Goal: Task Accomplishment & Management: Manage account settings

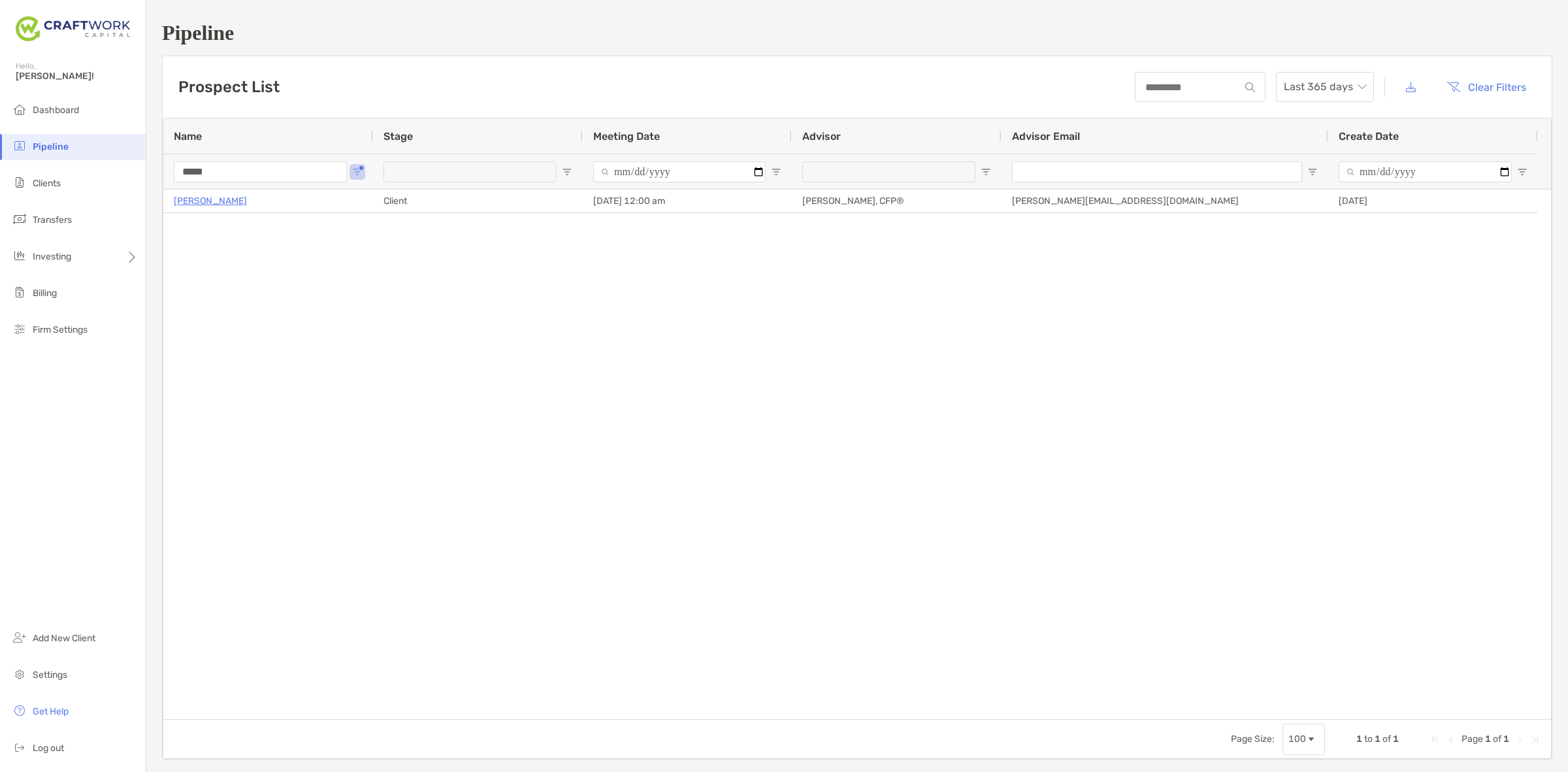
click at [93, 147] on li "Pipeline" at bounding box center [72, 147] width 145 height 26
click at [1473, 85] on button "Clear Filters" at bounding box center [1486, 86] width 99 height 29
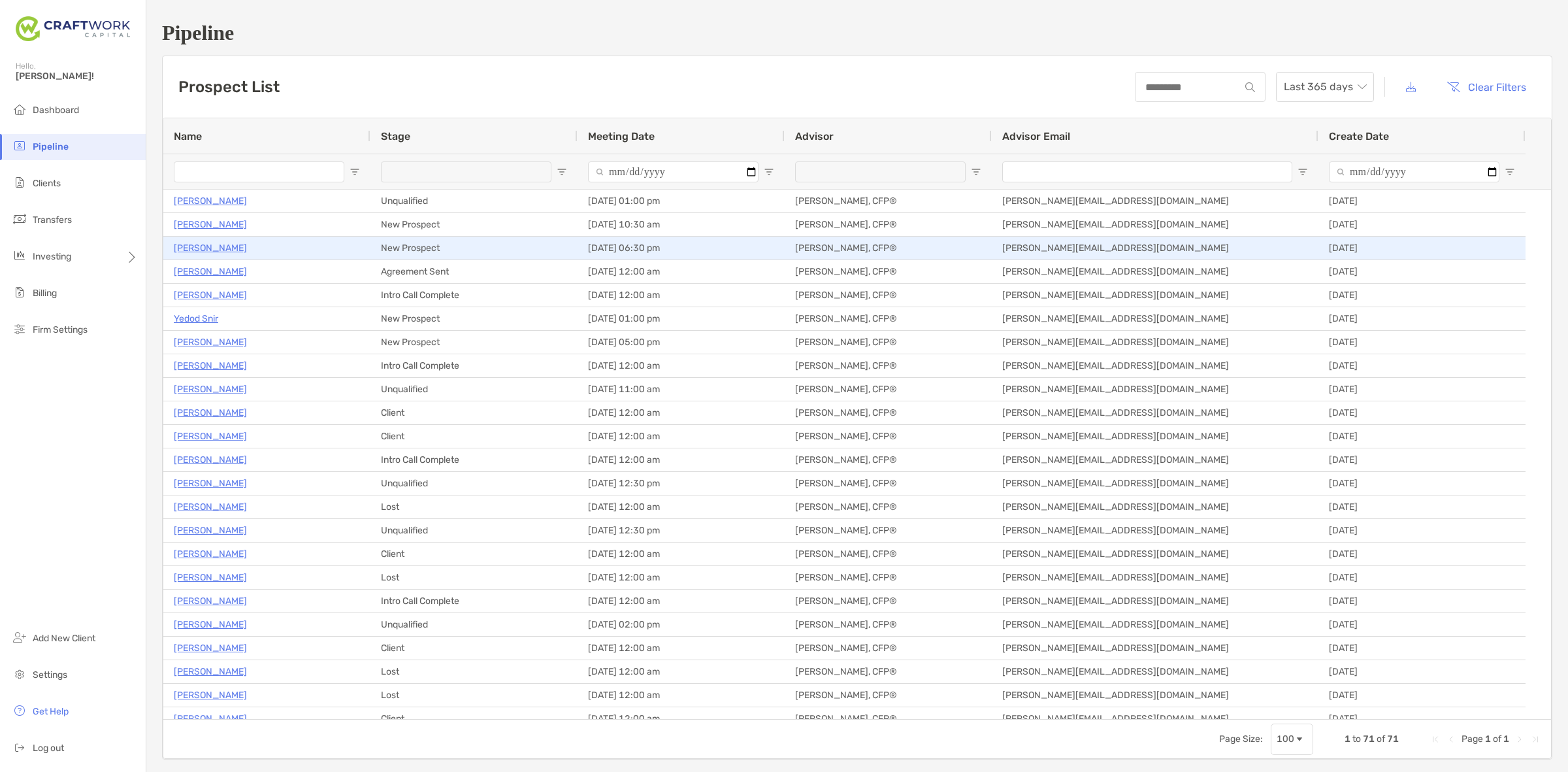
click at [188, 249] on p "[PERSON_NAME]" at bounding box center [210, 248] width 73 height 16
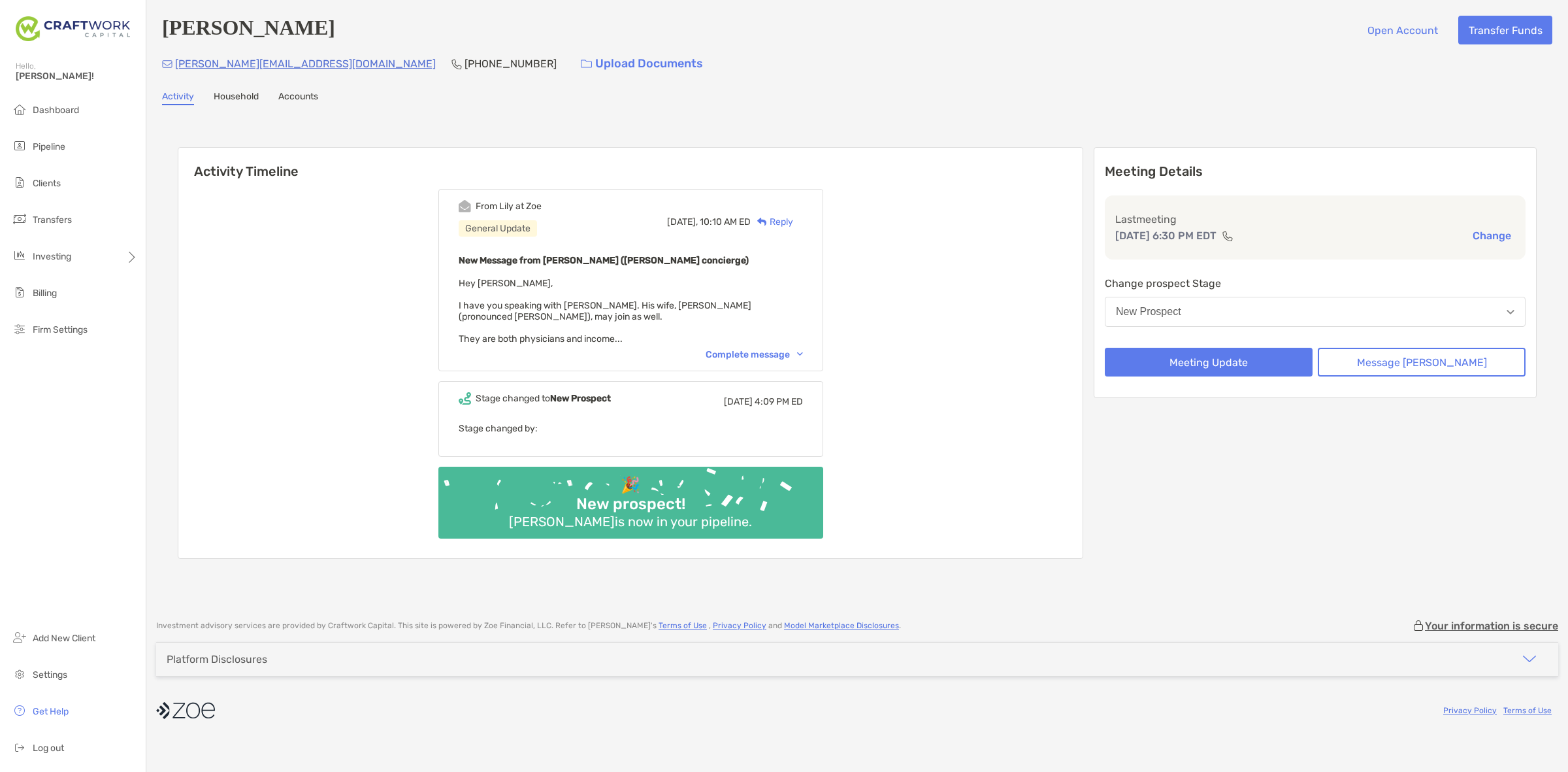
click at [786, 349] on div "Complete message" at bounding box center [754, 355] width 98 height 11
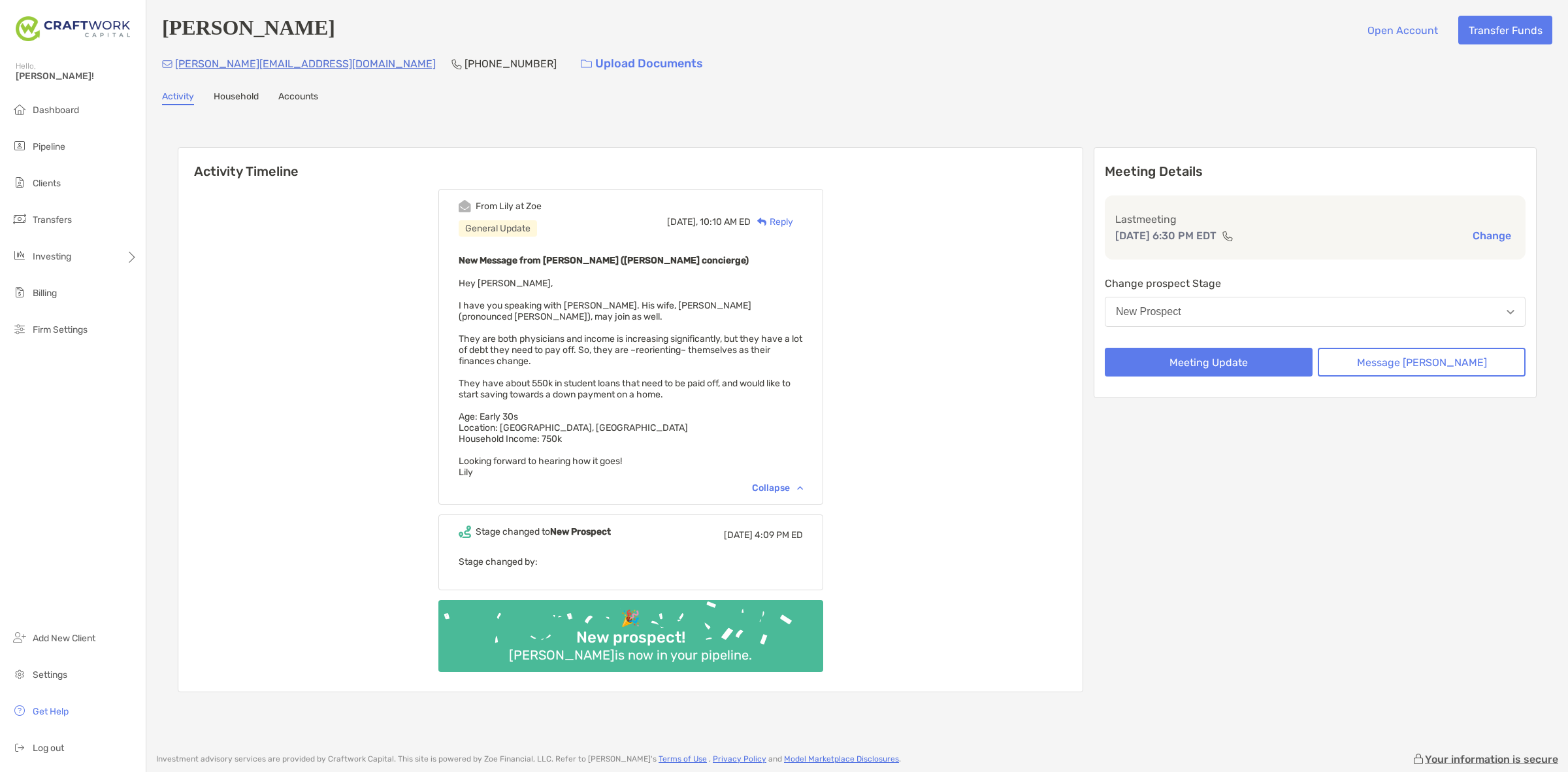
scroll to position [82, 0]
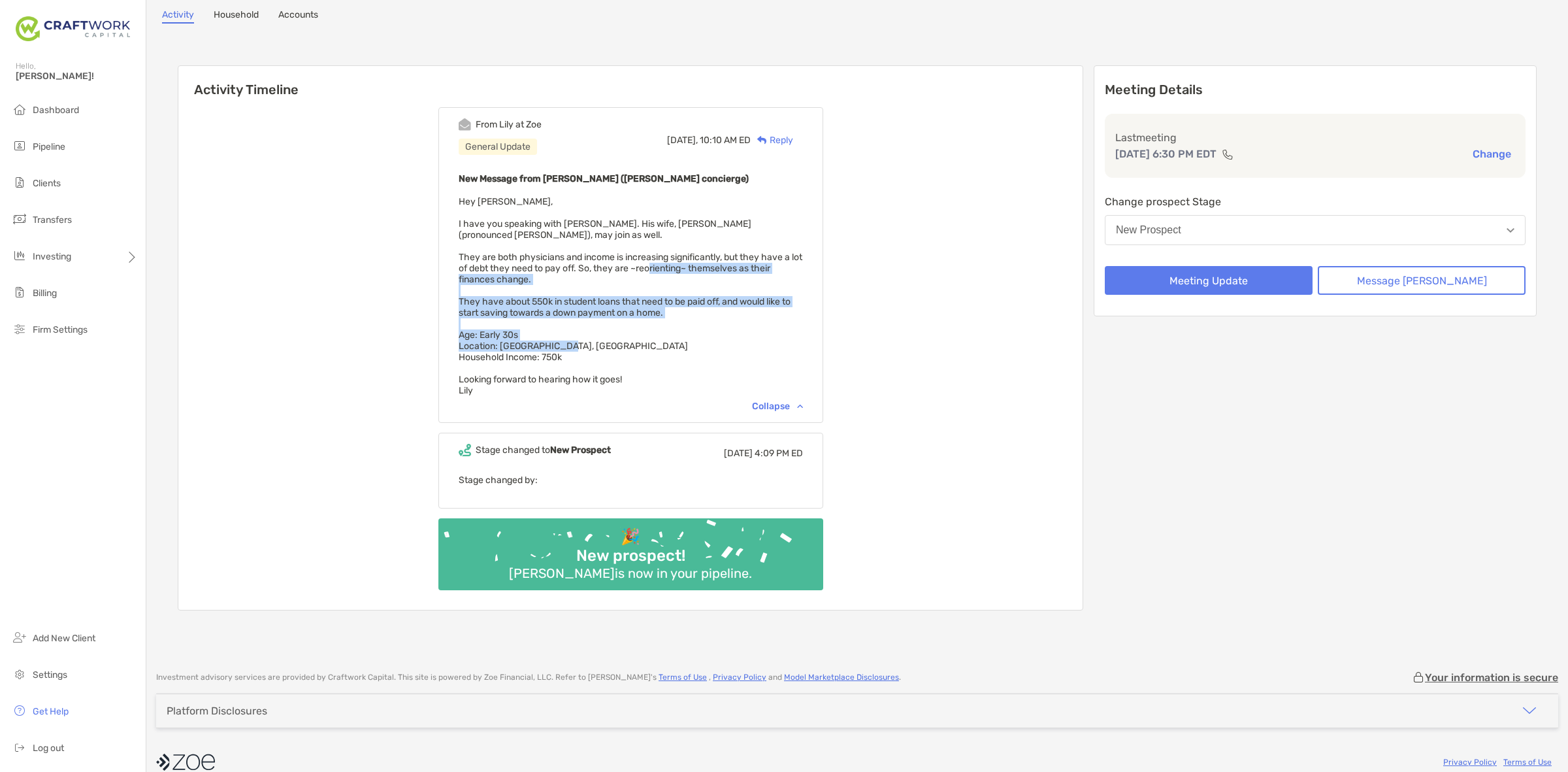
drag, startPoint x: 681, startPoint y: 268, endPoint x: 724, endPoint y: 338, distance: 82.2
click at [724, 338] on div "New Message from Lily Kraus (Zoe concierge) Hey Daniel, I have you speaking wit…" at bounding box center [630, 283] width 344 height 225
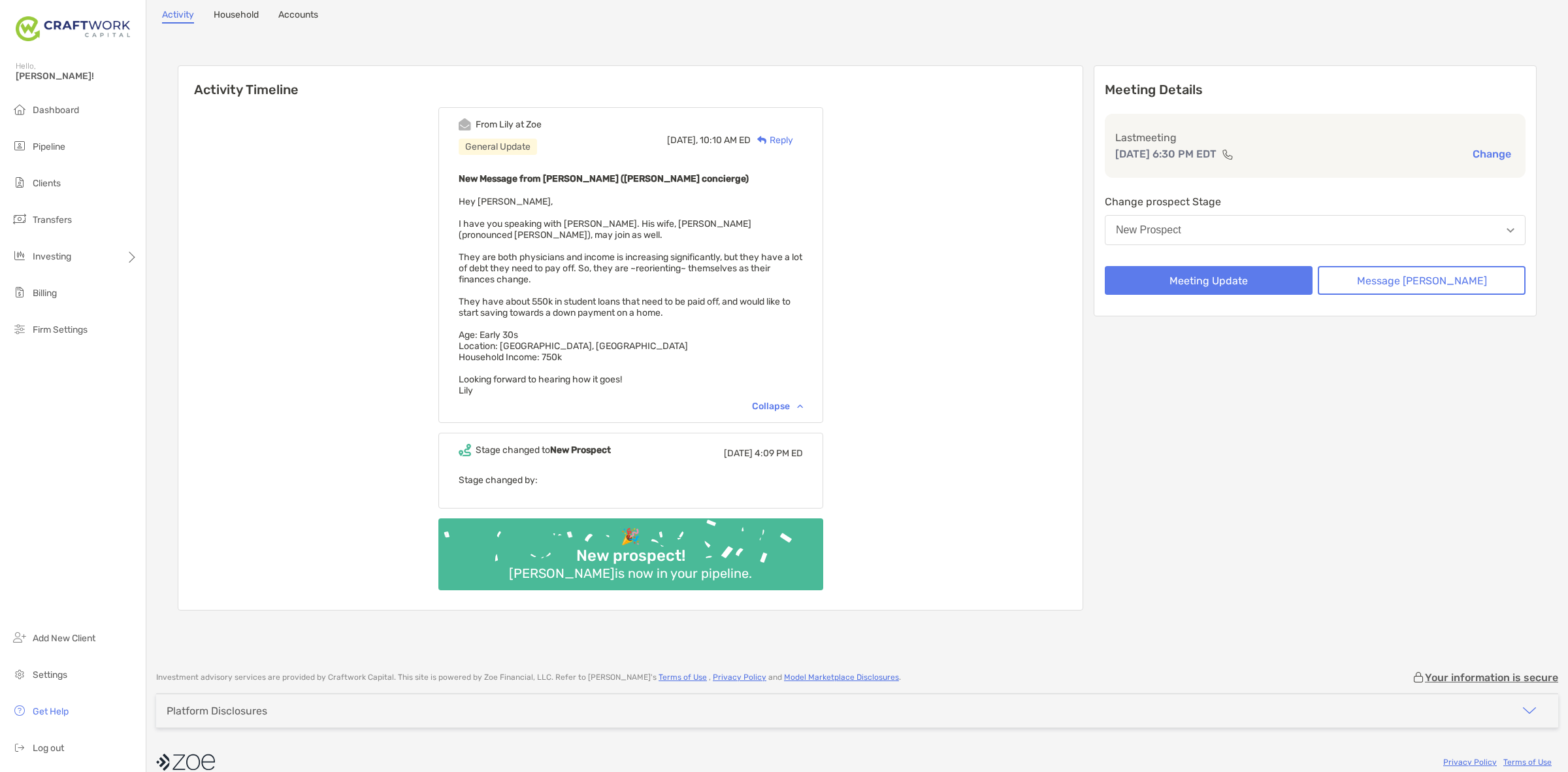
drag, startPoint x: 724, startPoint y: 343, endPoint x: 727, endPoint y: 285, distance: 58.1
click at [727, 285] on div "New Message from Lily Kraus (Zoe concierge) Hey Daniel, I have you speaking wit…" at bounding box center [630, 283] width 344 height 225
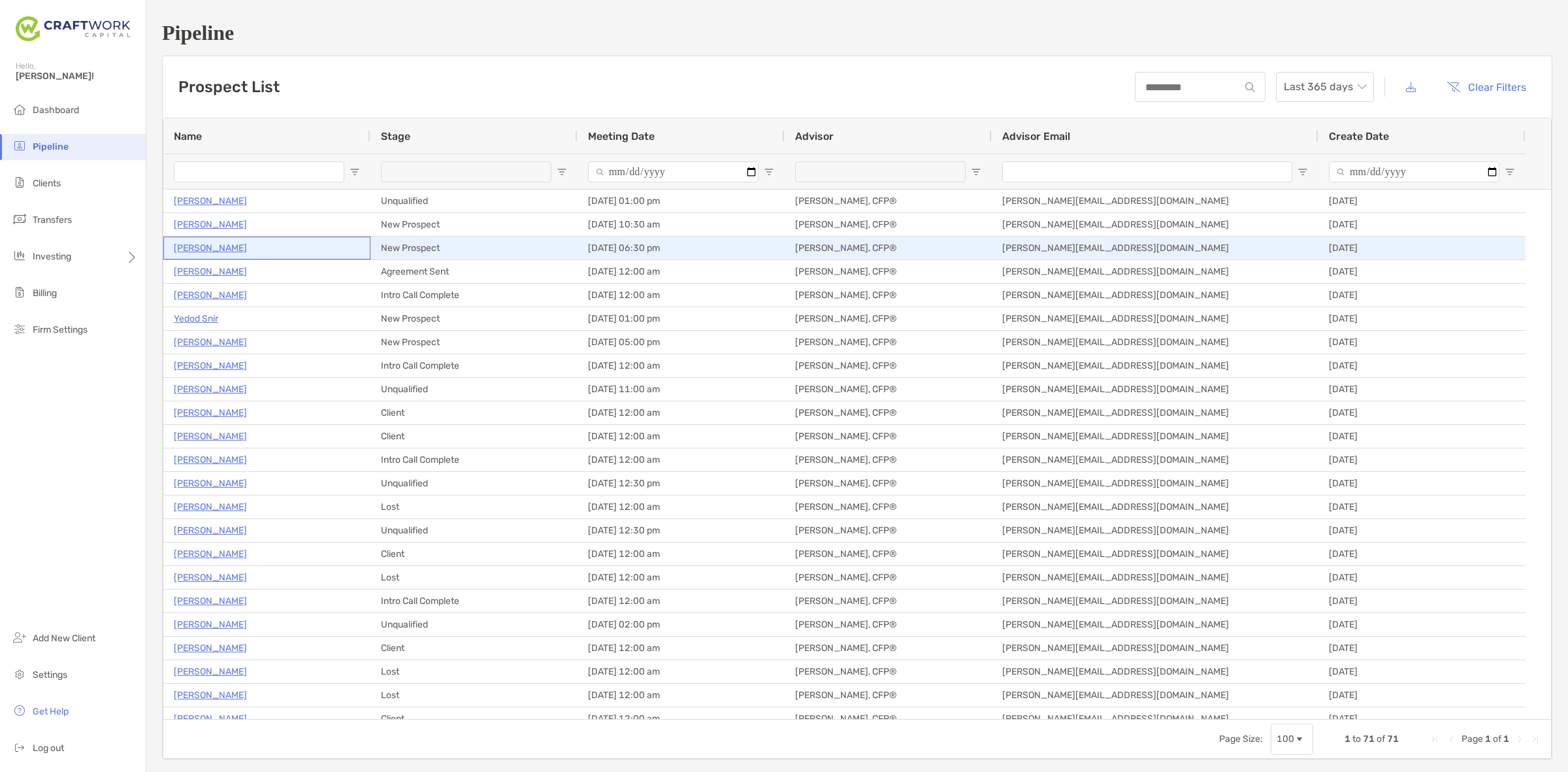
click at [219, 246] on p "[PERSON_NAME]" at bounding box center [210, 248] width 73 height 16
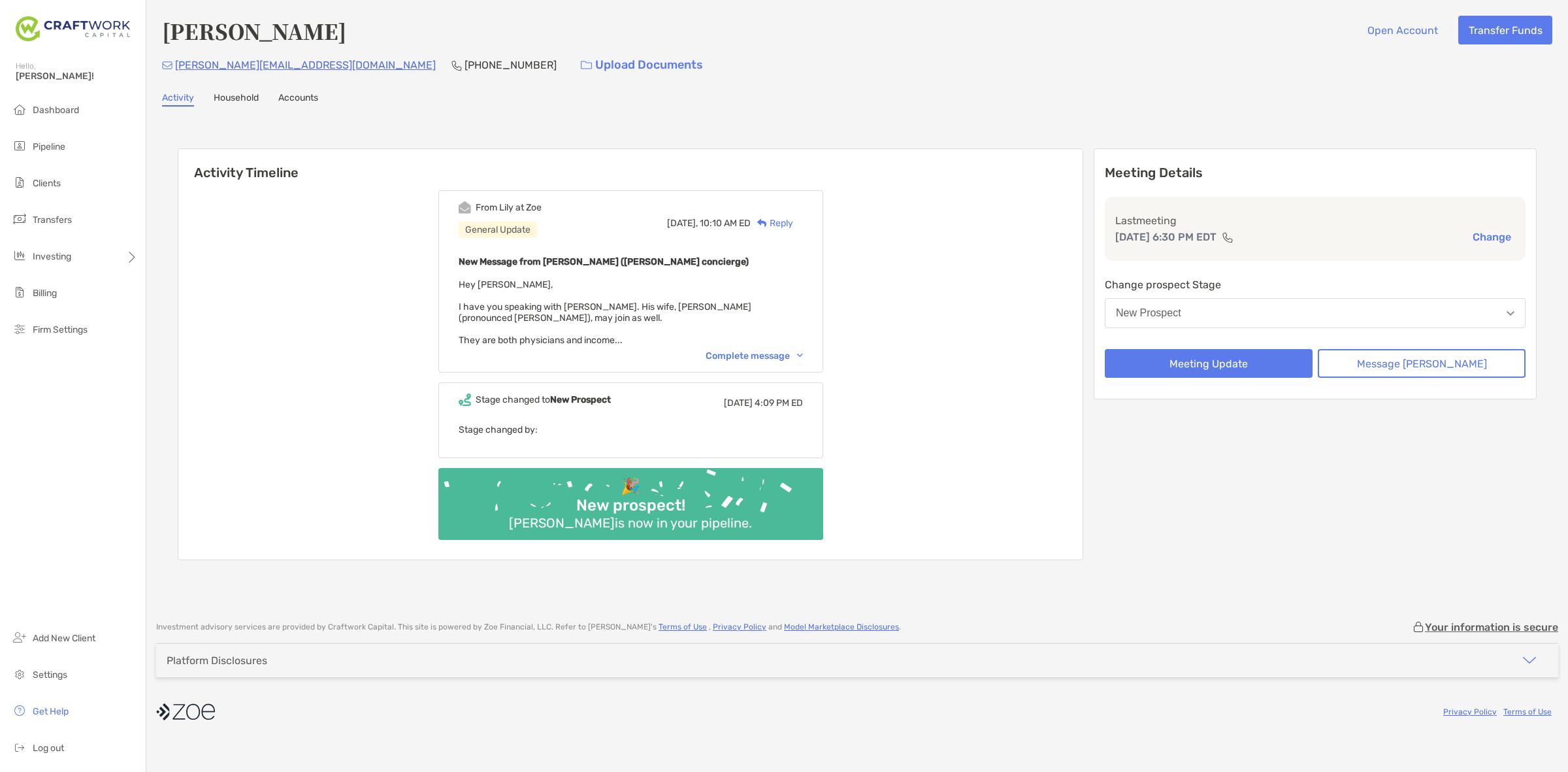
click at [1206, 302] on button "New Prospect" at bounding box center [1315, 313] width 421 height 30
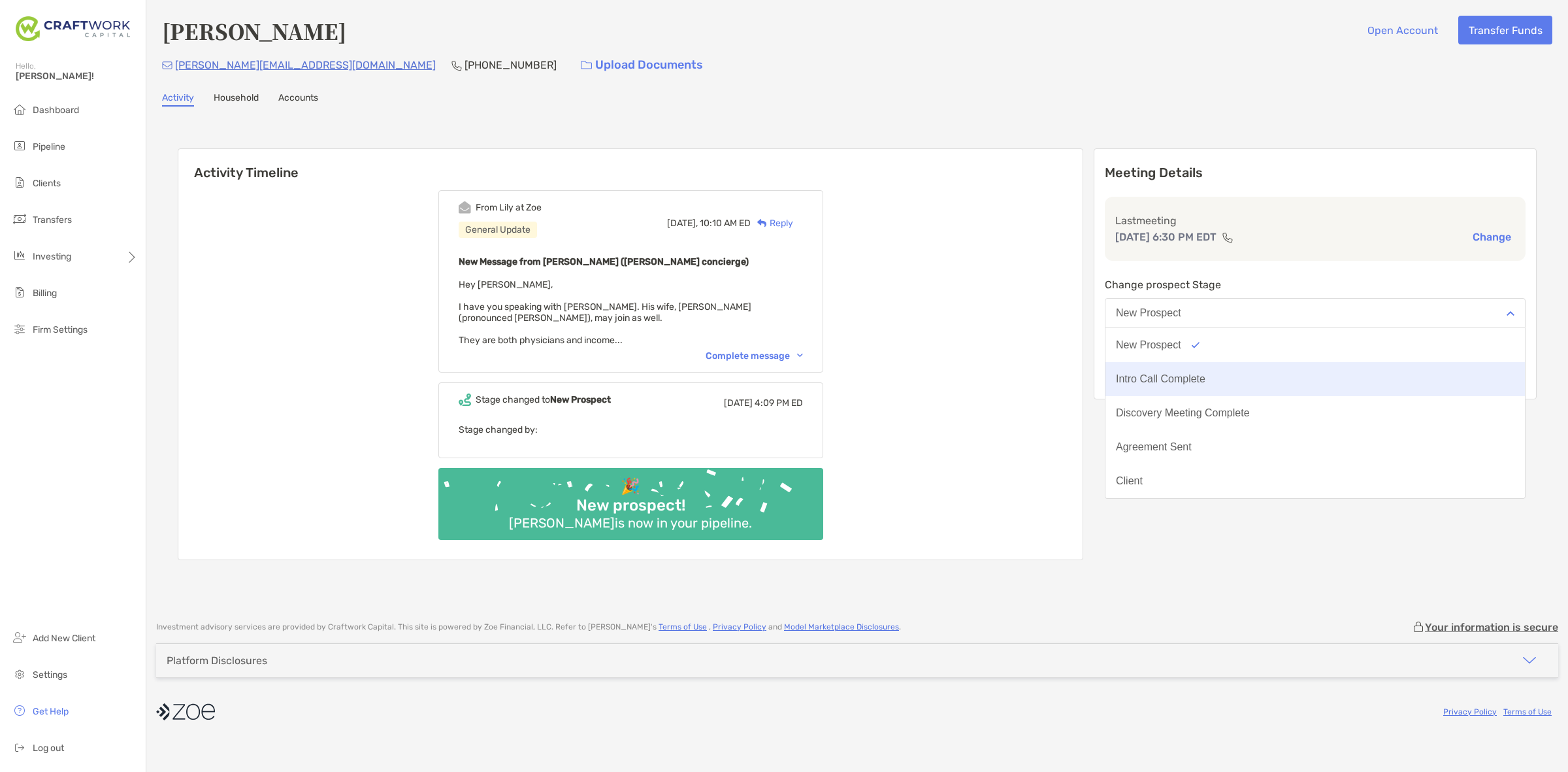
click at [1284, 367] on button "Intro Call Complete" at bounding box center [1315, 379] width 419 height 34
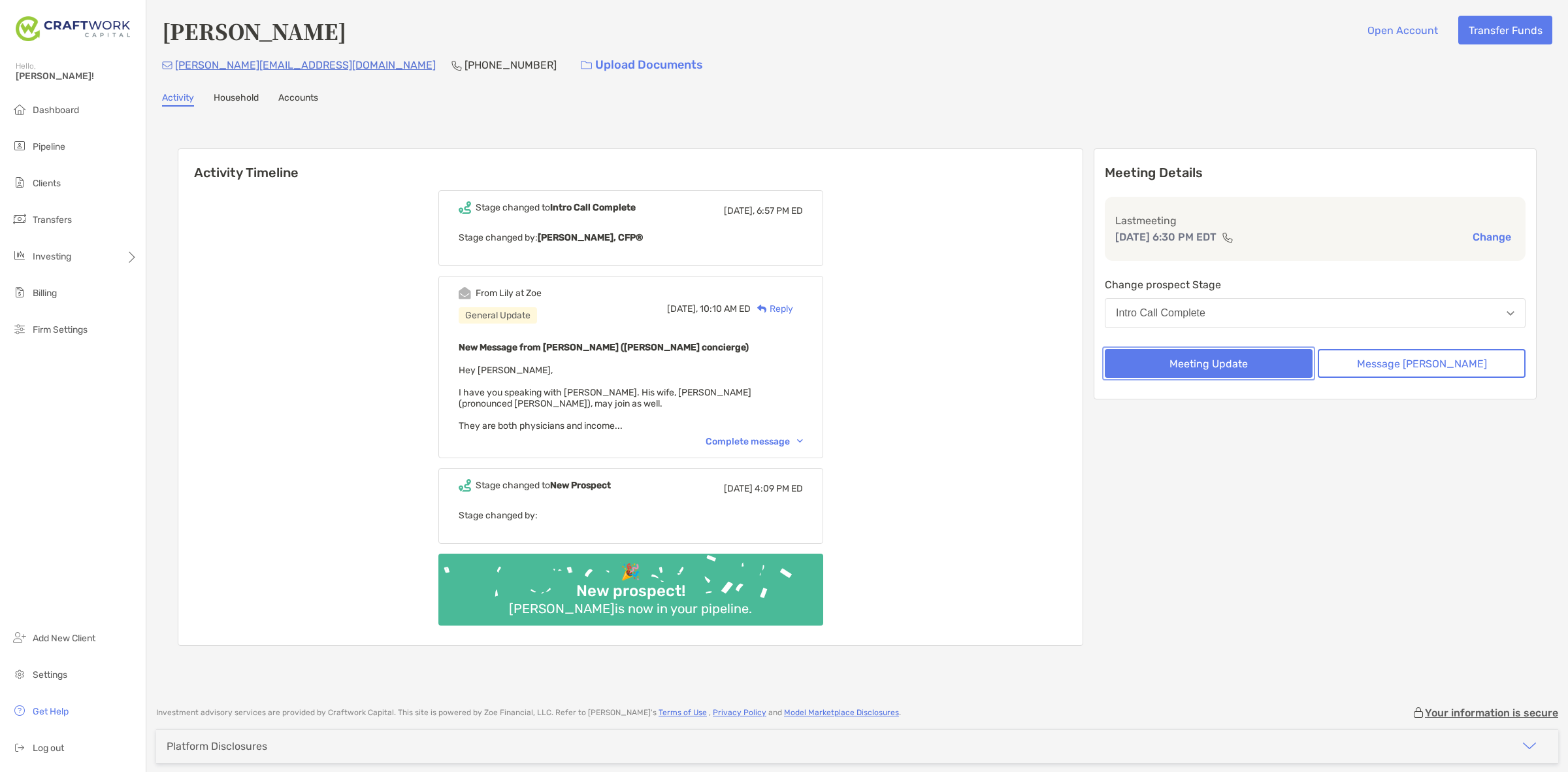
click at [1189, 353] on button "Meeting Update" at bounding box center [1208, 363] width 207 height 29
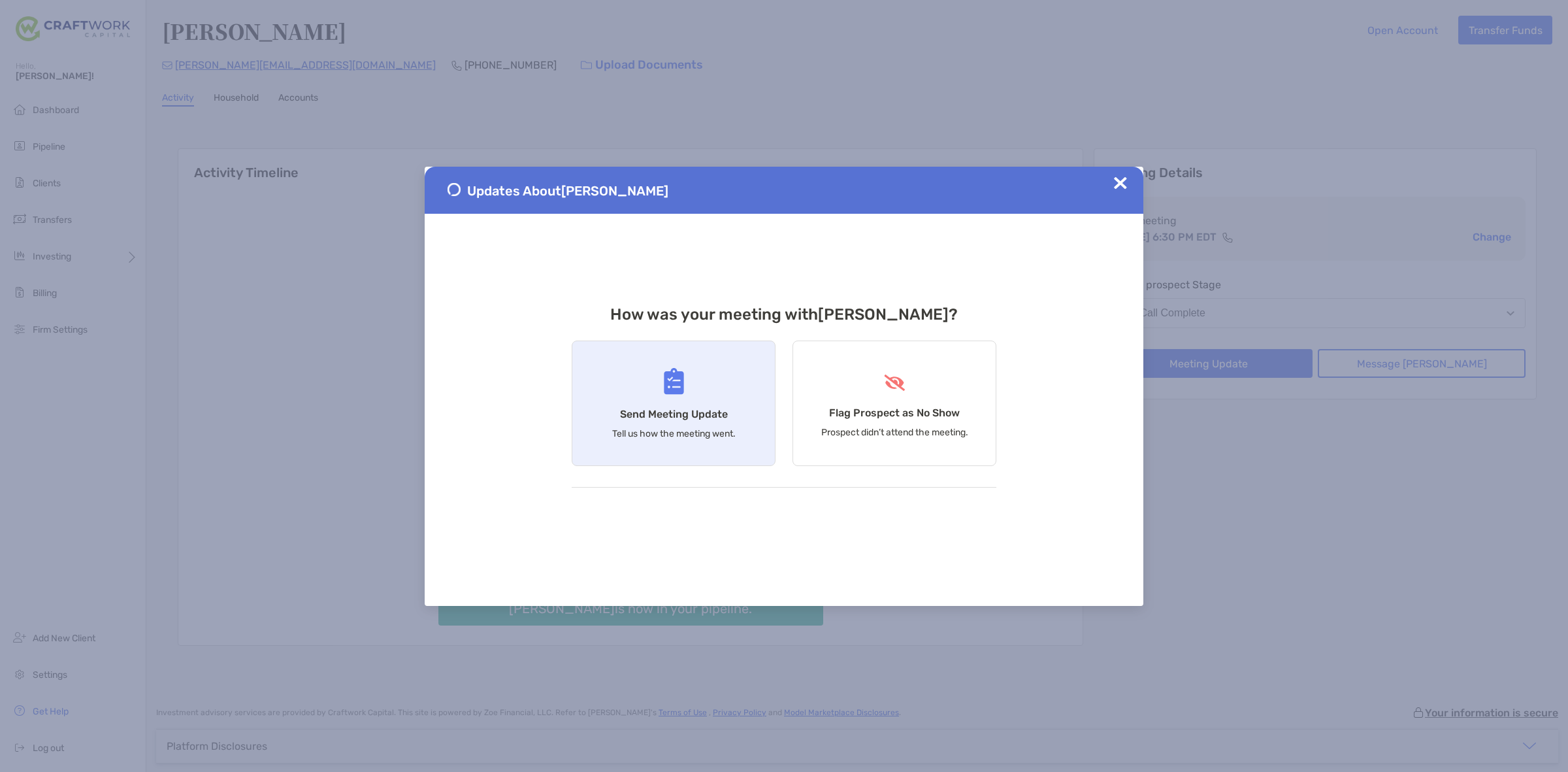
click at [729, 389] on div "Send Meeting Update Tell us how the meeting went." at bounding box center [672, 403] width 204 height 126
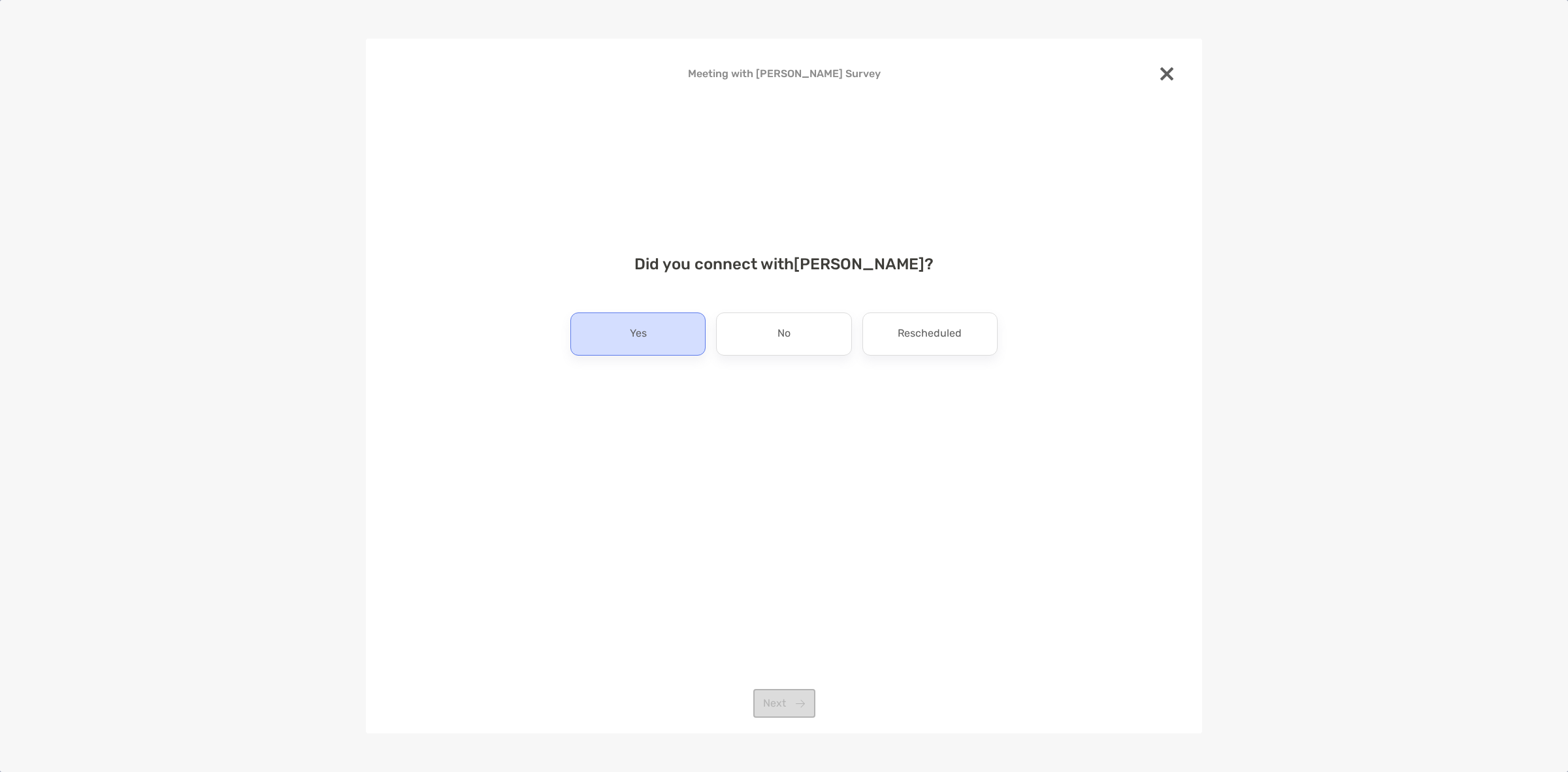
click at [671, 335] on div "Yes" at bounding box center [638, 334] width 135 height 43
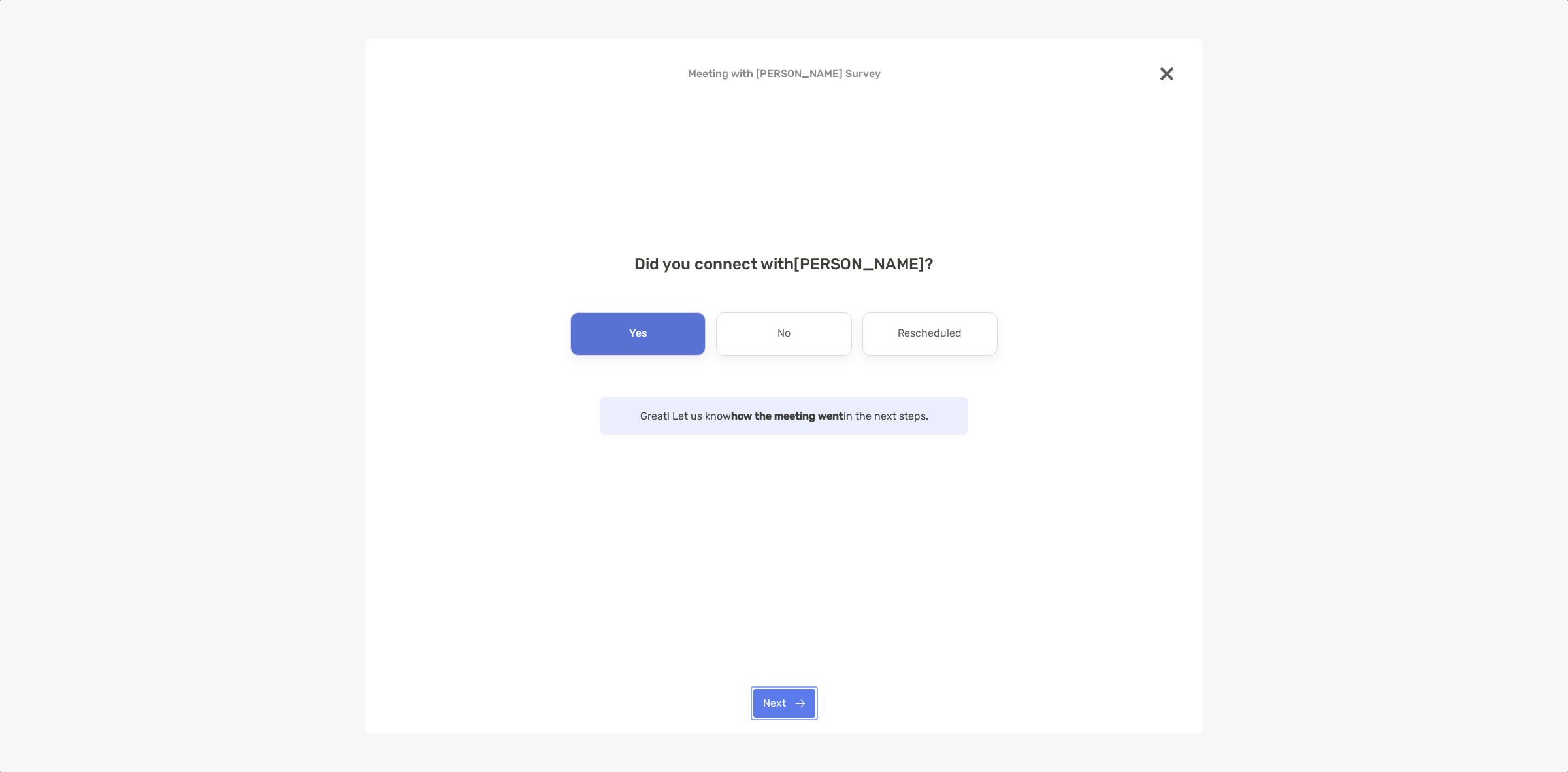
click at [801, 713] on button "Next" at bounding box center [784, 703] width 62 height 29
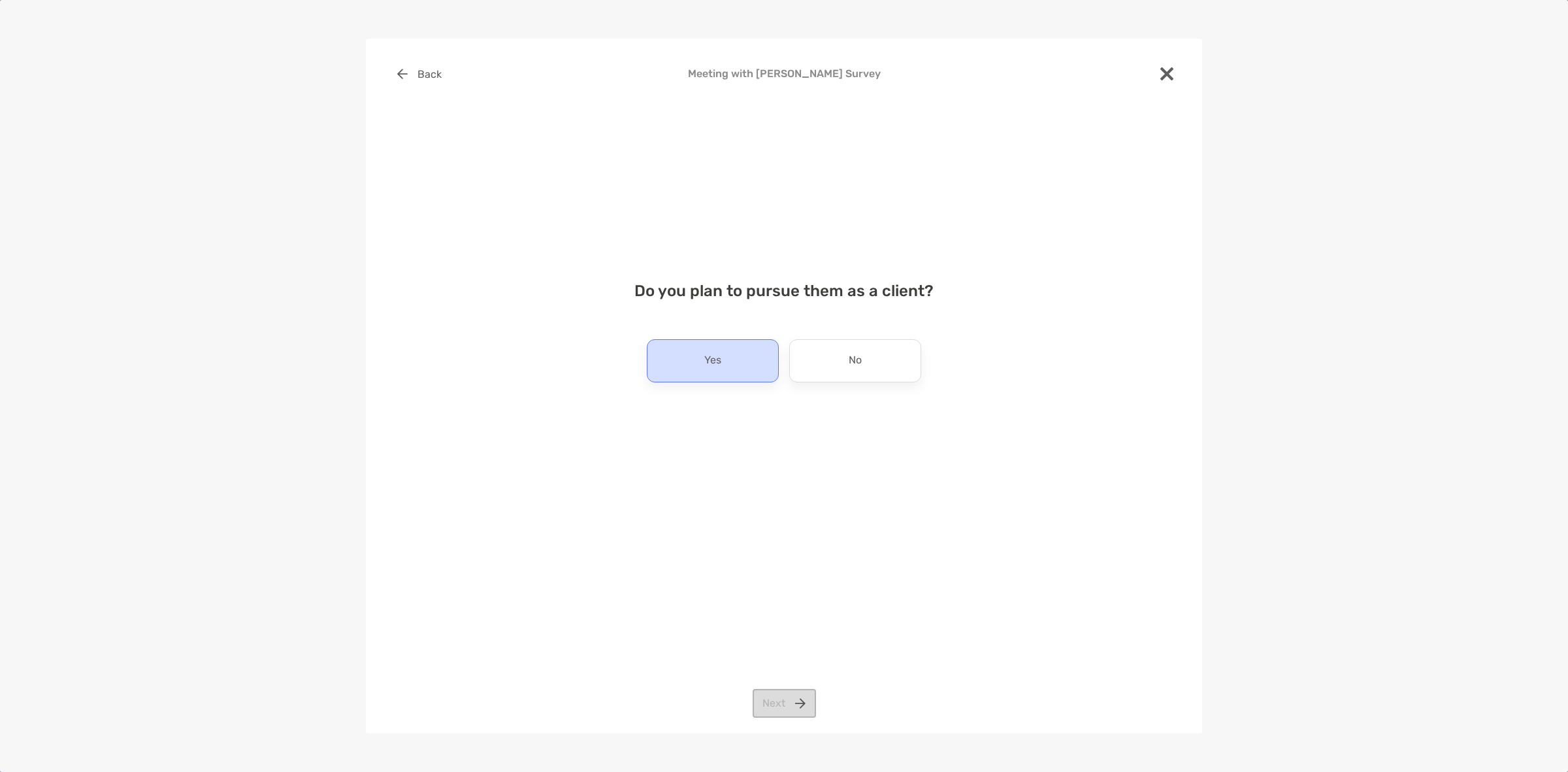
click at [750, 352] on div "Yes" at bounding box center [713, 360] width 132 height 43
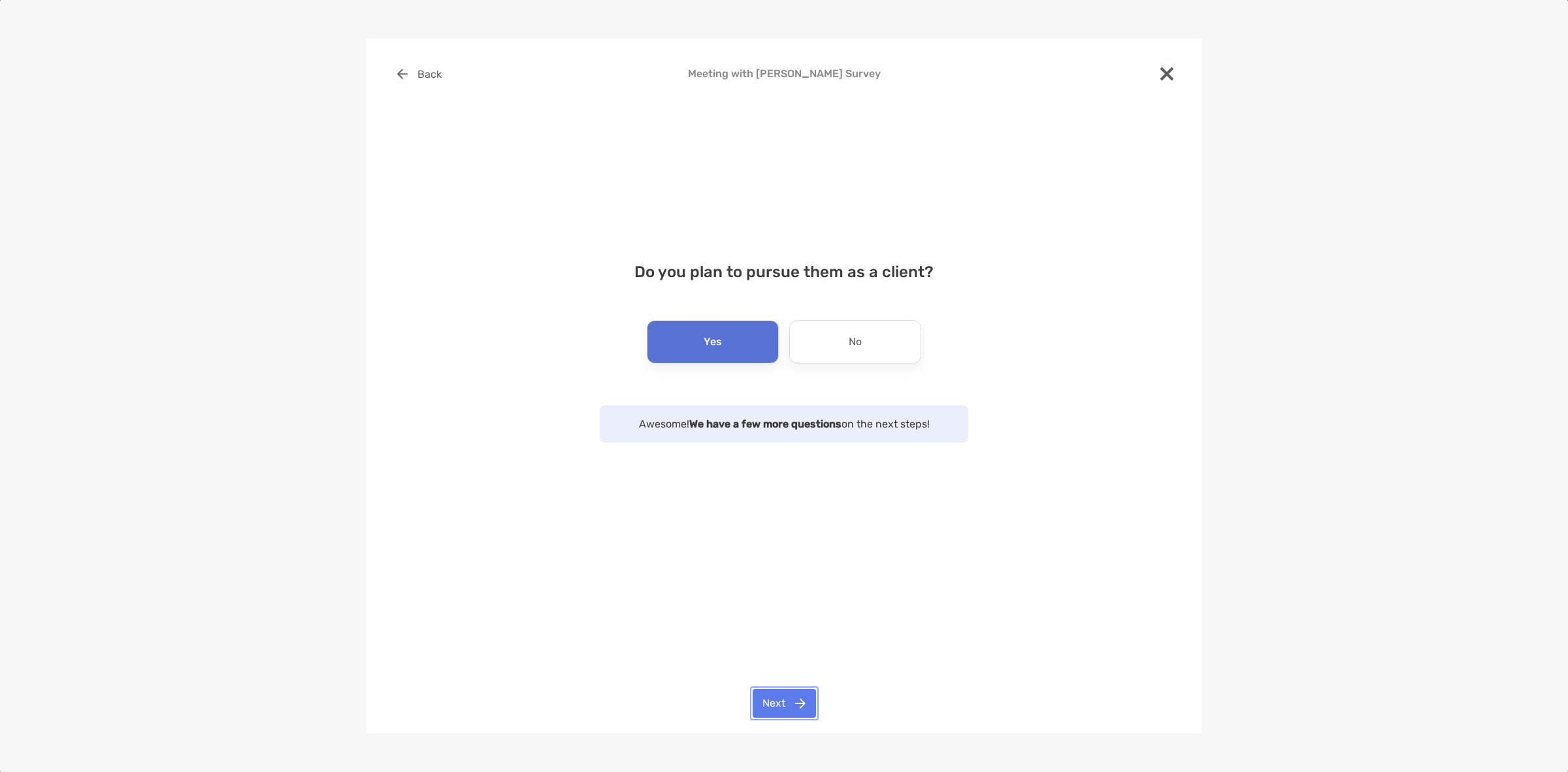
click at [797, 713] on button "Next" at bounding box center [784, 703] width 64 height 29
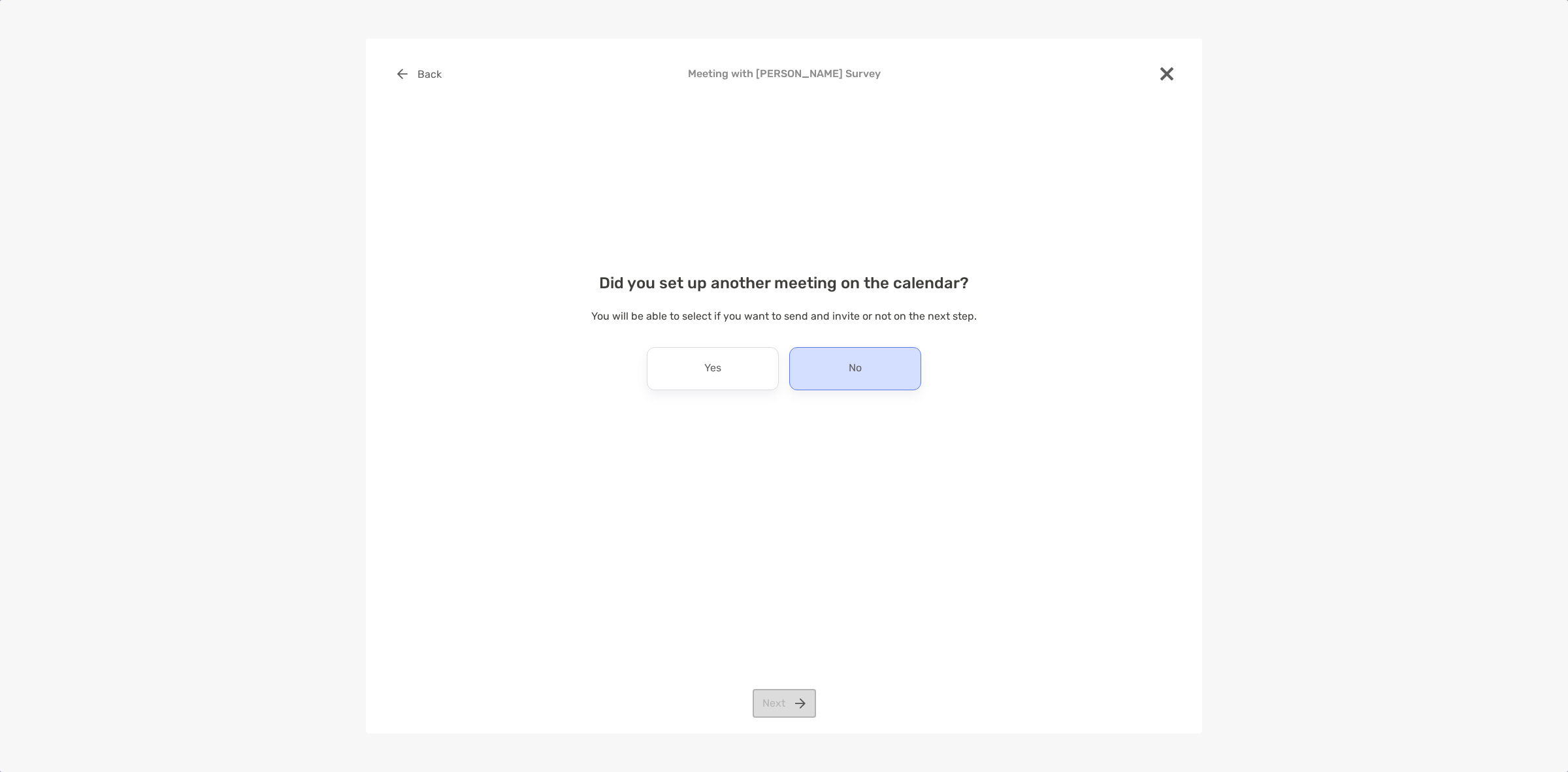
drag, startPoint x: 750, startPoint y: 373, endPoint x: 834, endPoint y: 370, distance: 84.1
click at [834, 370] on div "Yes No" at bounding box center [784, 369] width 428 height 43
click at [837, 367] on div "No" at bounding box center [854, 369] width 132 height 43
click at [791, 704] on button "Next" at bounding box center [784, 703] width 64 height 29
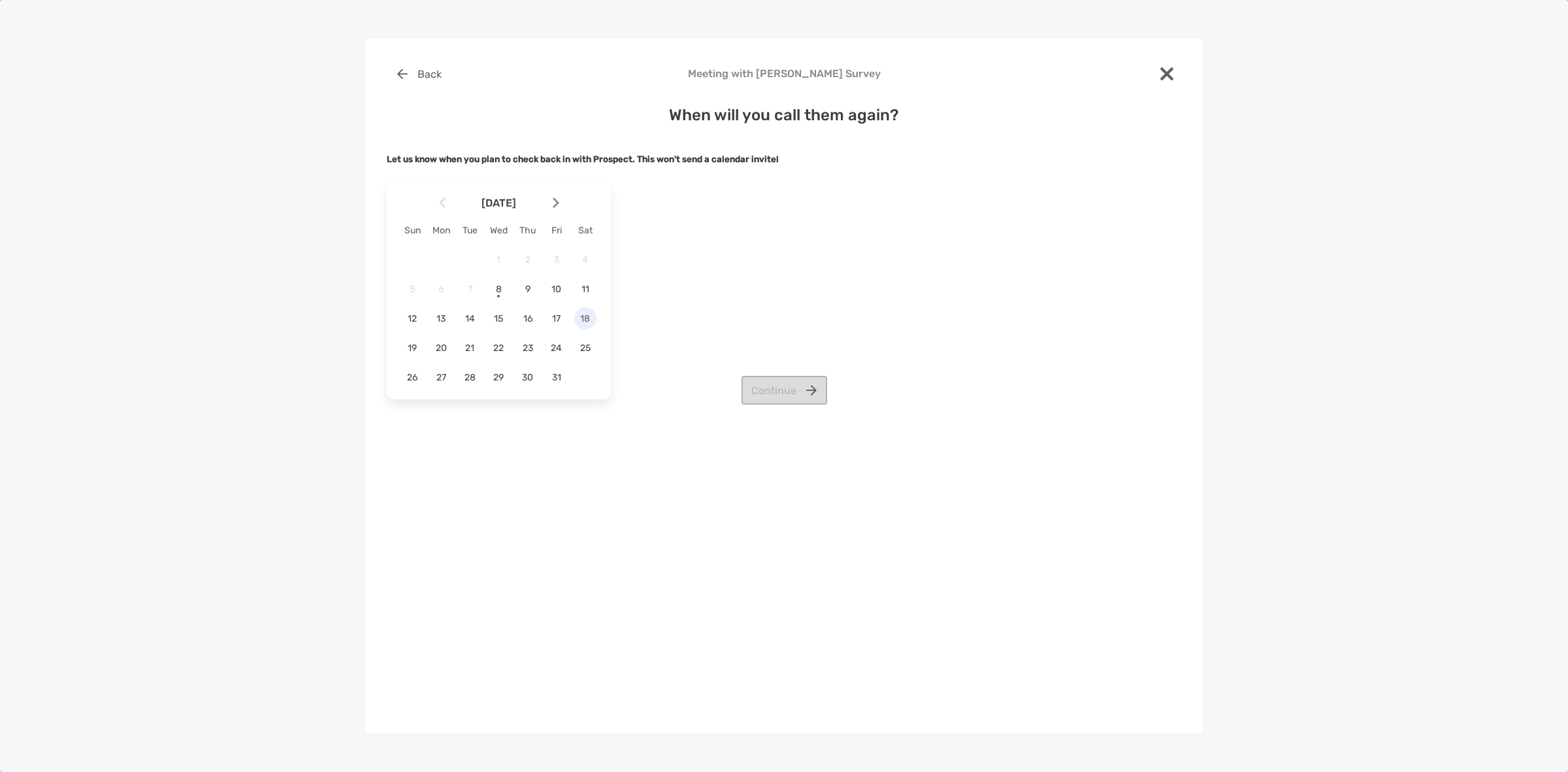
click at [581, 317] on span "18" at bounding box center [585, 319] width 23 height 11
click at [772, 389] on button "Continue" at bounding box center [784, 389] width 85 height 29
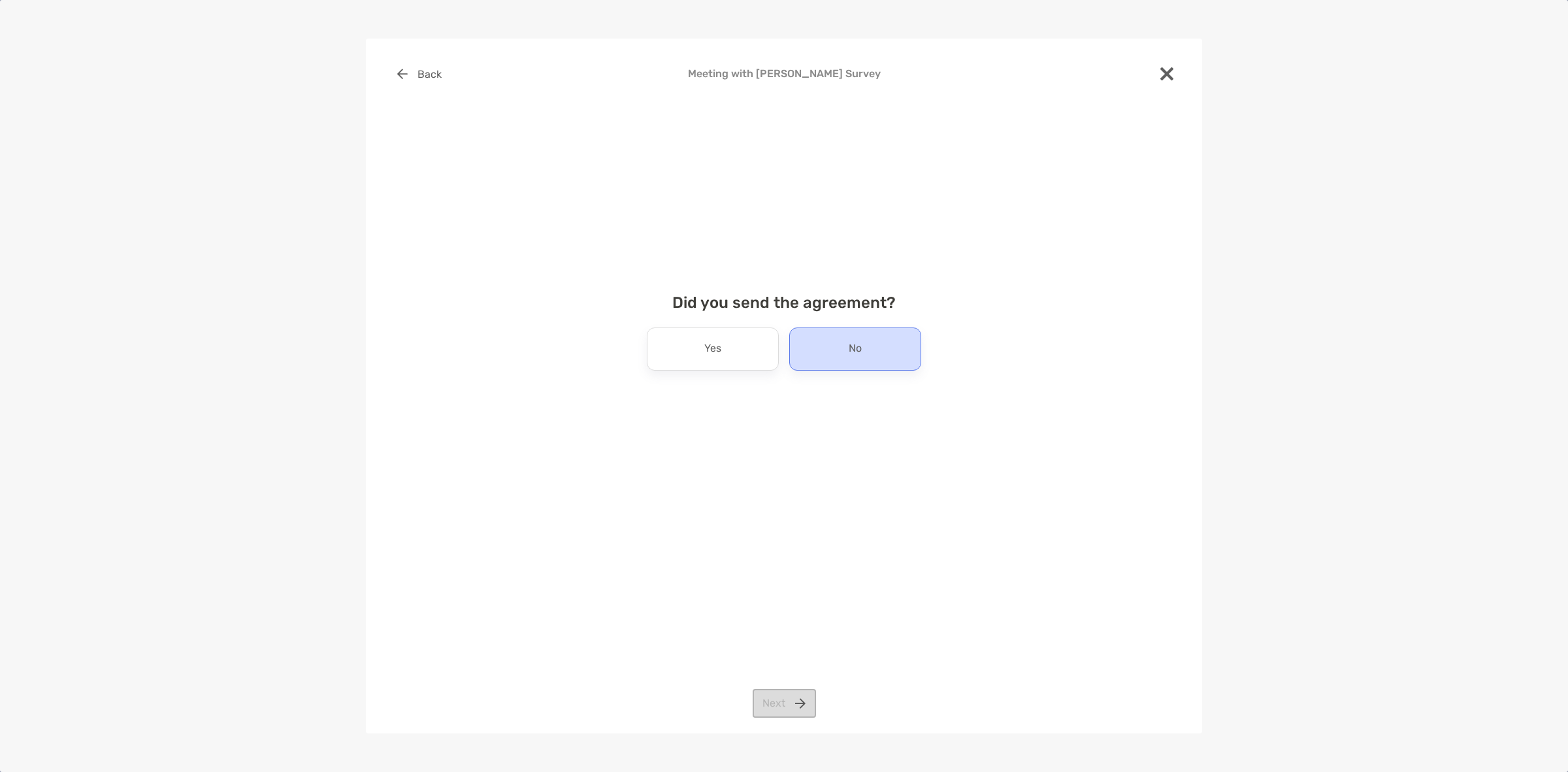
click at [805, 356] on div "No" at bounding box center [854, 349] width 132 height 43
click at [777, 692] on button "Next" at bounding box center [784, 703] width 64 height 29
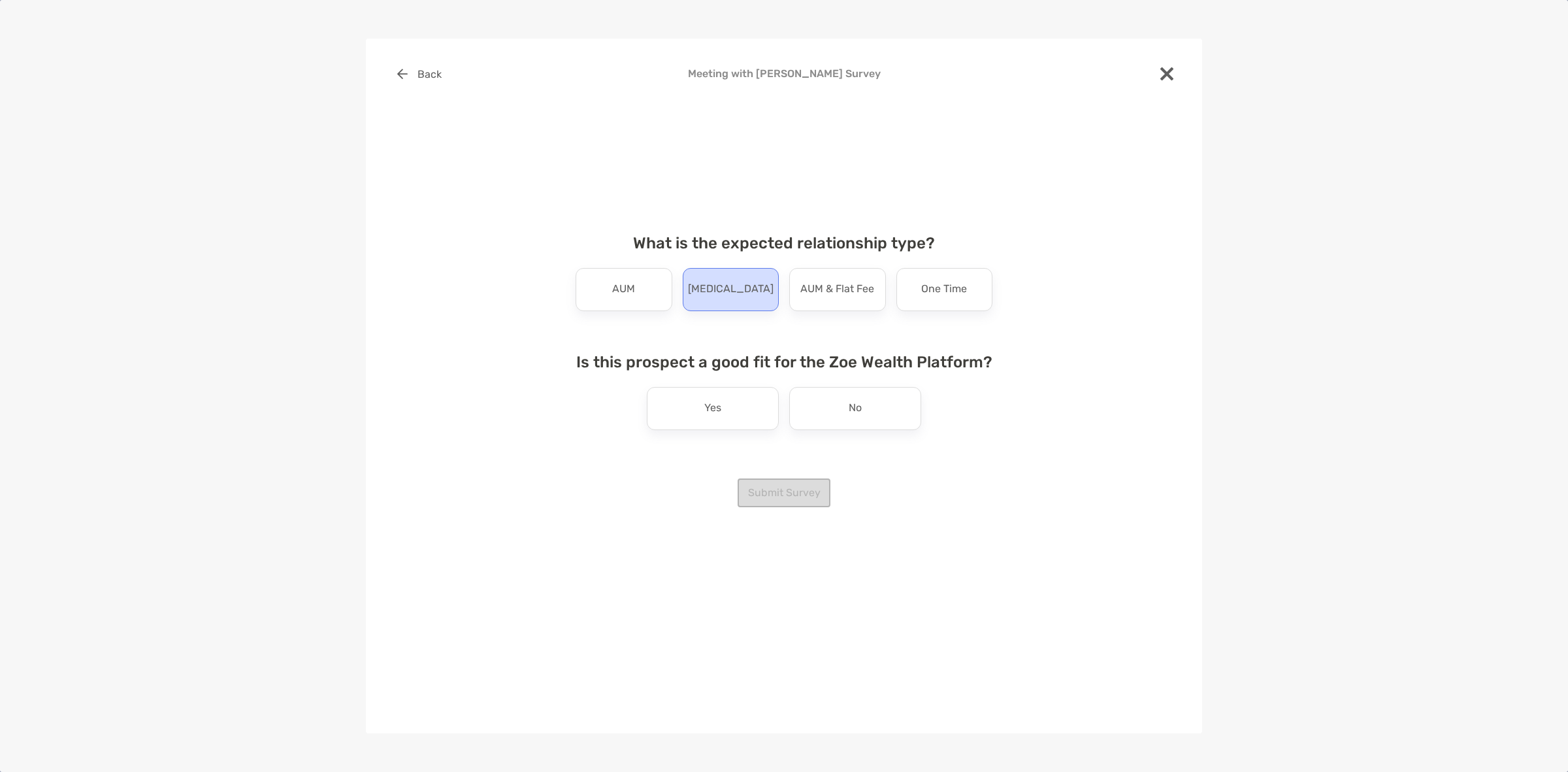
drag, startPoint x: 707, startPoint y: 281, endPoint x: 722, endPoint y: 298, distance: 22.7
click at [707, 281] on div "[MEDICAL_DATA]" at bounding box center [731, 290] width 97 height 43
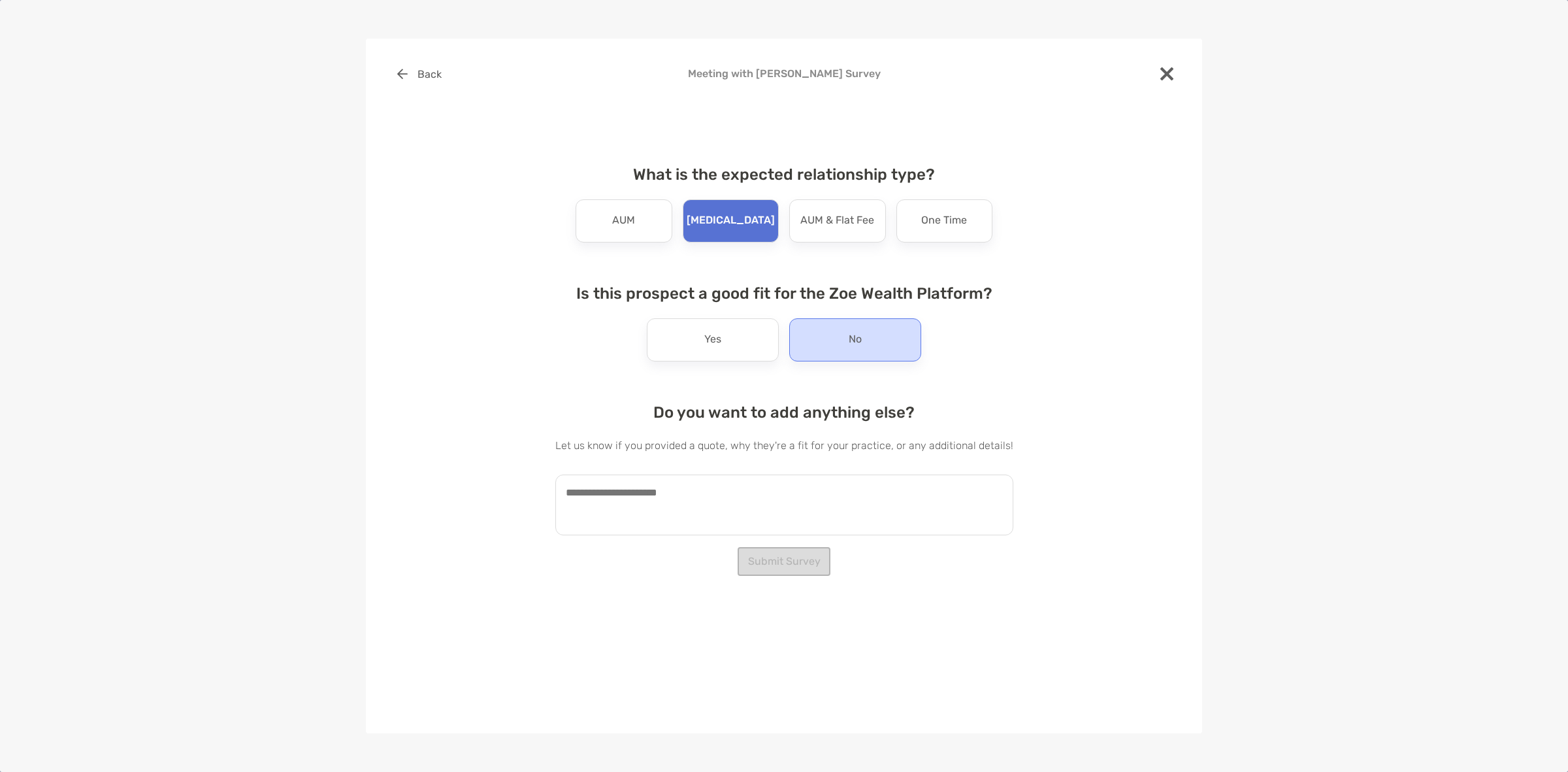
click at [826, 350] on div "No" at bounding box center [854, 340] width 132 height 43
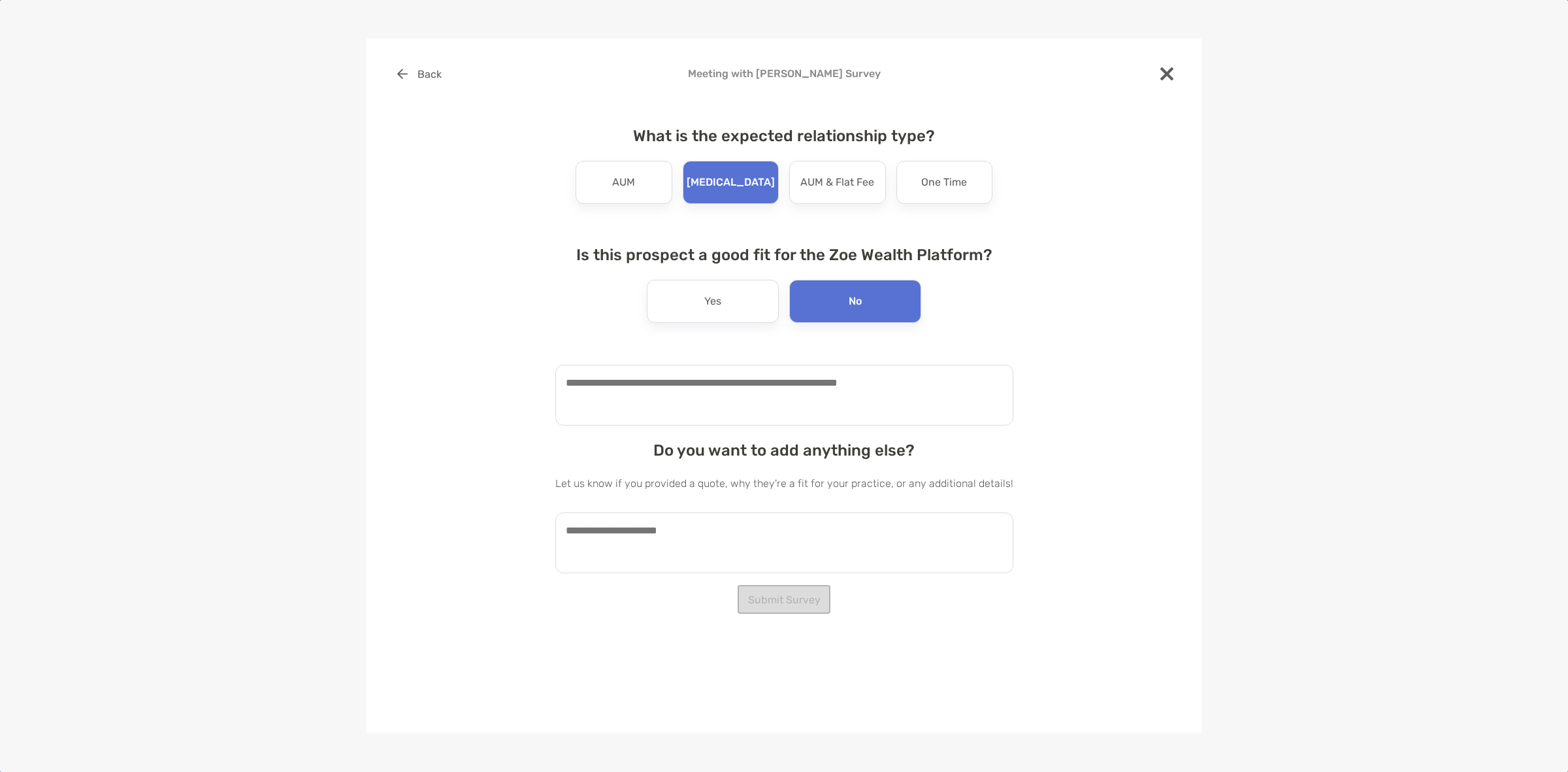
click at [748, 403] on textarea at bounding box center [784, 395] width 458 height 61
type textarea "*"
type textarea "**********"
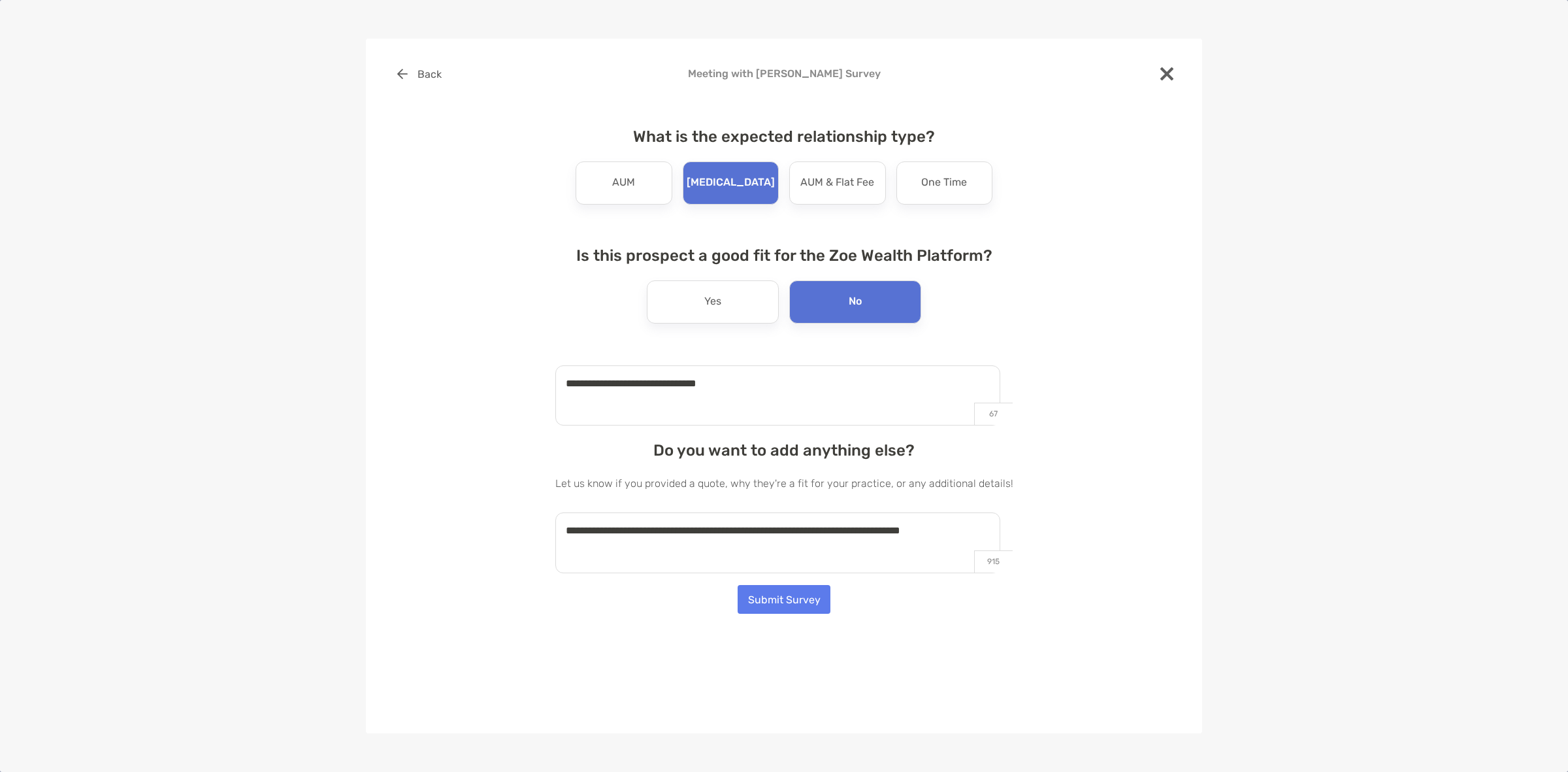
type textarea "**********"
click at [800, 615] on div "**********" at bounding box center [784, 386] width 837 height 694
drag, startPoint x: 787, startPoint y: 605, endPoint x: 772, endPoint y: 599, distance: 16.2
click at [786, 605] on button "Submit Survey" at bounding box center [783, 598] width 93 height 29
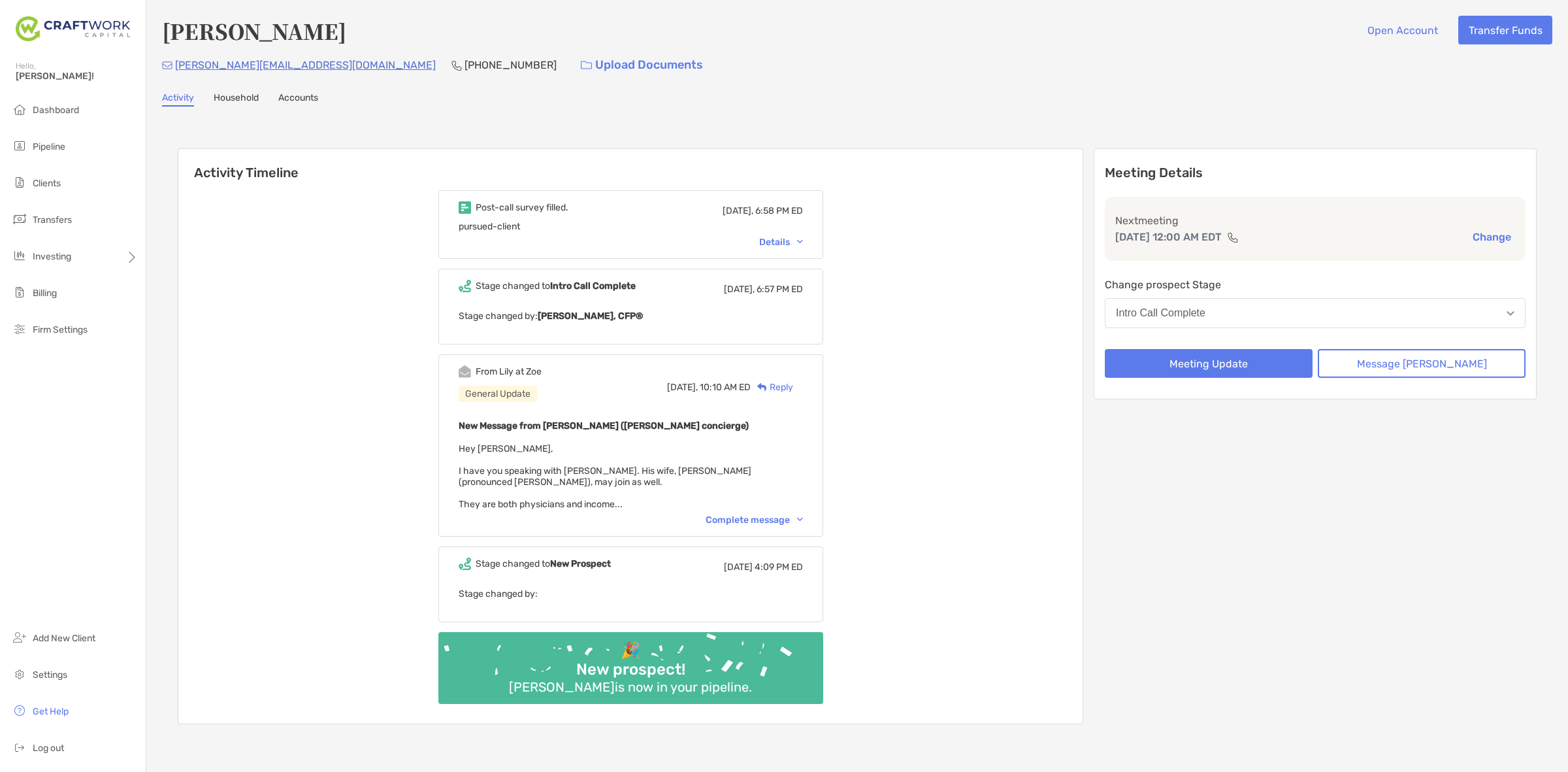
drag, startPoint x: 317, startPoint y: 34, endPoint x: 264, endPoint y: 34, distance: 53.0
click at [296, 34] on div "[PERSON_NAME] Open Account Transfer Funds" at bounding box center [857, 31] width 1390 height 30
drag, startPoint x: 191, startPoint y: 35, endPoint x: 167, endPoint y: 38, distance: 24.2
click at [167, 38] on h4 "[PERSON_NAME]" at bounding box center [254, 31] width 184 height 30
drag, startPoint x: 302, startPoint y: 68, endPoint x: 180, endPoint y: 67, distance: 122.0
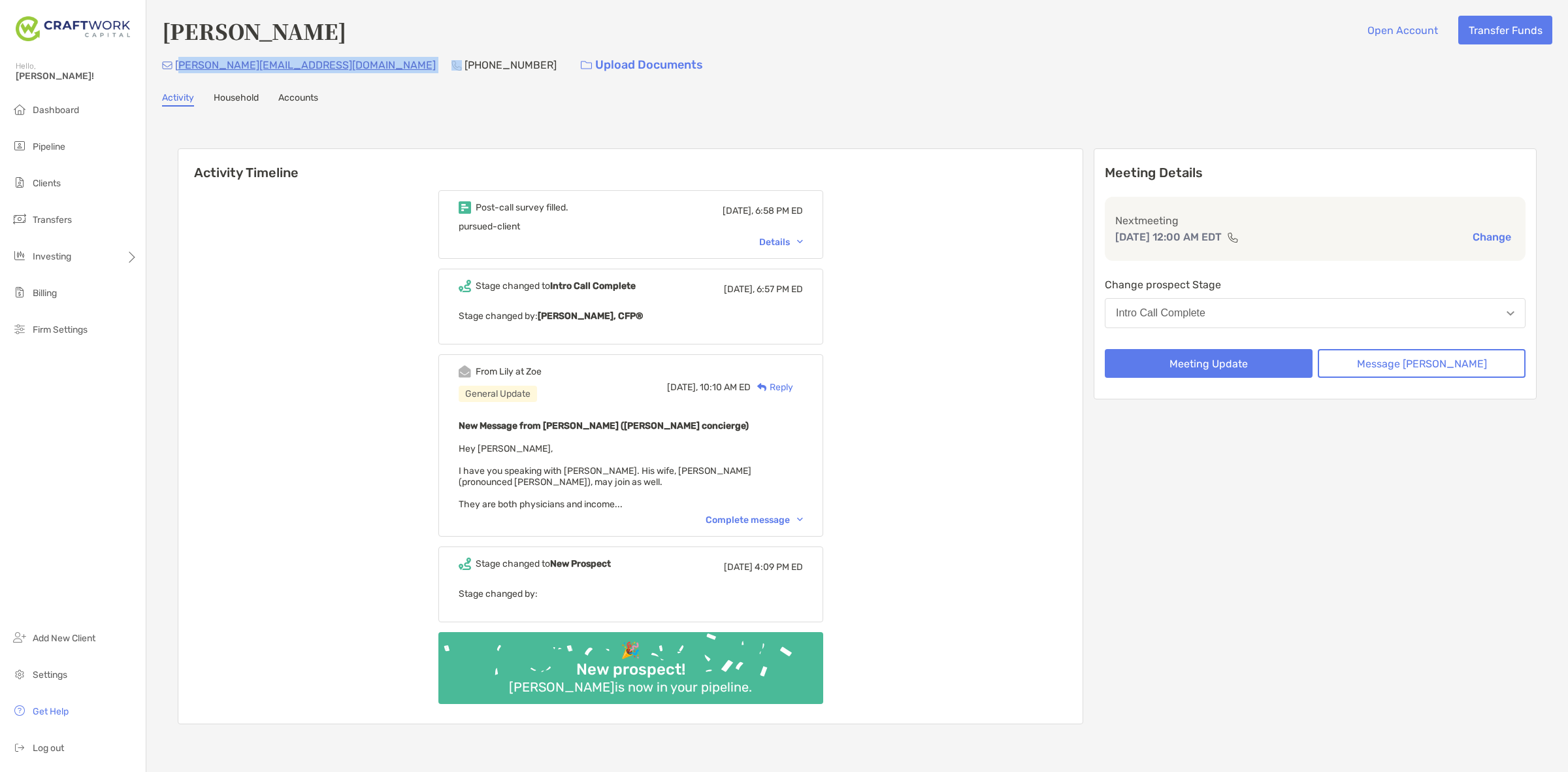
click at [180, 67] on div "[PERSON_NAME][EMAIL_ADDRESS][DOMAIN_NAME] [PHONE_NUMBER] Upload Documents" at bounding box center [857, 65] width 1390 height 28
drag, startPoint x: 306, startPoint y: 67, endPoint x: 298, endPoint y: 67, distance: 8.0
click at [306, 67] on div "[PERSON_NAME][EMAIL_ADDRESS][DOMAIN_NAME] [PHONE_NUMBER] Upload Documents" at bounding box center [857, 65] width 1390 height 28
drag, startPoint x: 294, startPoint y: 67, endPoint x: 173, endPoint y: 69, distance: 121.0
click at [173, 69] on div "[PERSON_NAME][EMAIL_ADDRESS][DOMAIN_NAME] [PHONE_NUMBER] Upload Documents" at bounding box center [857, 65] width 1390 height 28
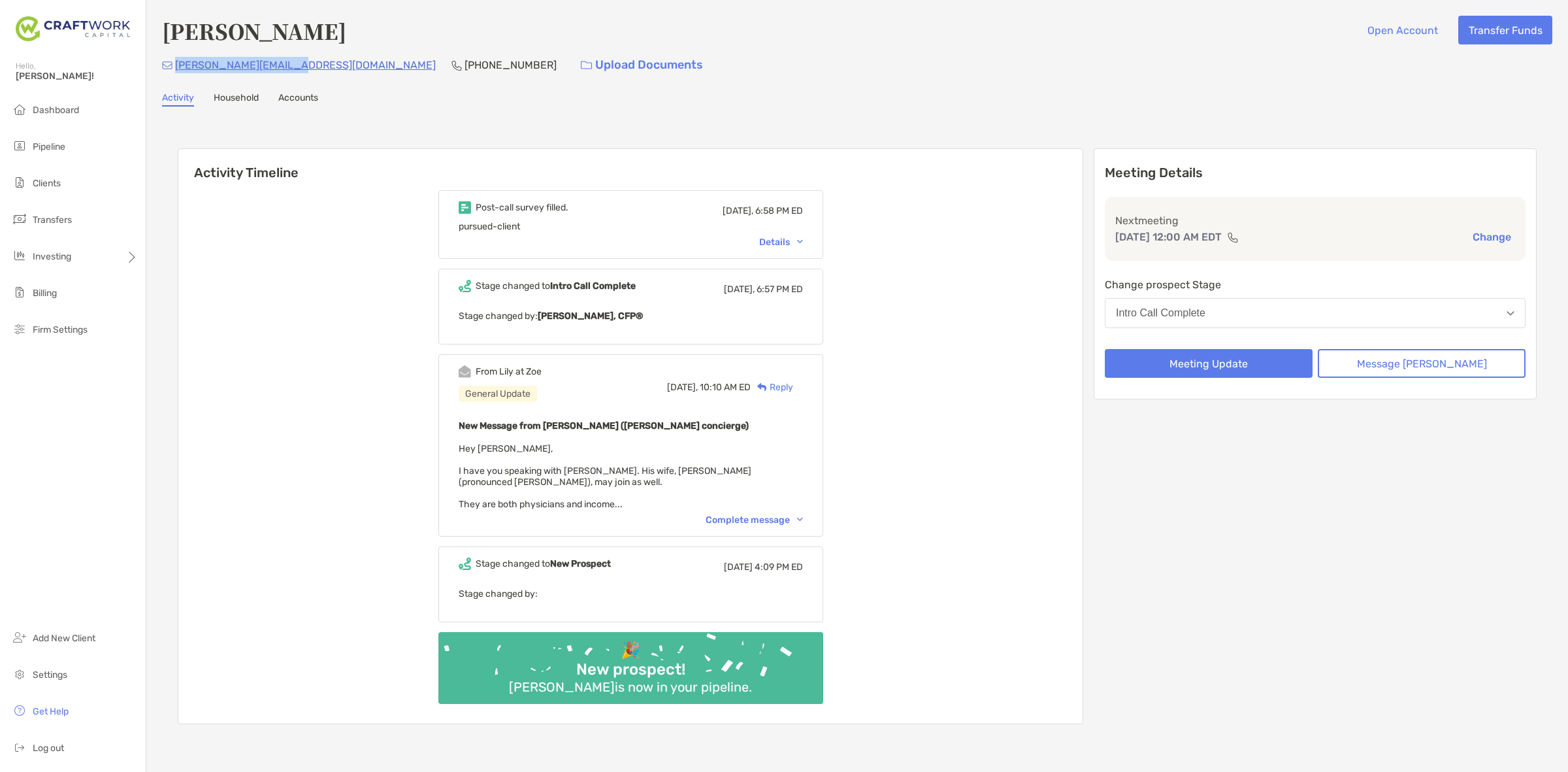
copy p "[PERSON_NAME][EMAIL_ADDRESS][DOMAIN_NAME]"
drag, startPoint x: 400, startPoint y: 68, endPoint x: 341, endPoint y: 70, distance: 59.0
click at [346, 70] on div "[PERSON_NAME][EMAIL_ADDRESS][DOMAIN_NAME] [PHONE_NUMBER] Upload Documents" at bounding box center [857, 65] width 1390 height 28
drag, startPoint x: 324, startPoint y: 66, endPoint x: 400, endPoint y: 66, distance: 76.0
click at [464, 66] on p "[PHONE_NUMBER]" at bounding box center [510, 65] width 92 height 16
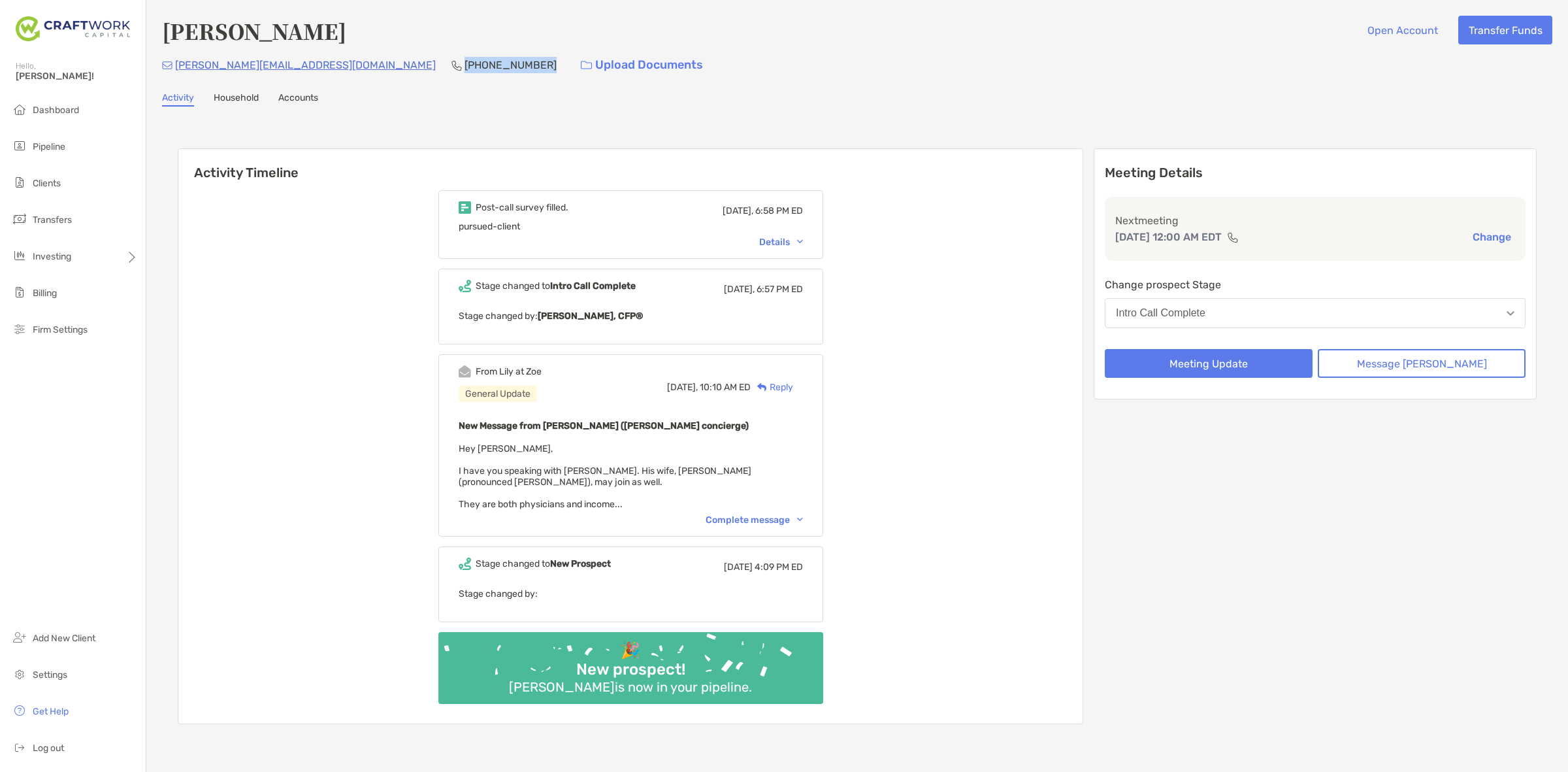
copy p "[PHONE_NUMBER]"
drag, startPoint x: 298, startPoint y: 66, endPoint x: 173, endPoint y: 69, distance: 125.0
click at [173, 69] on div "[PERSON_NAME][EMAIL_ADDRESS][DOMAIN_NAME] [PHONE_NUMBER] Upload Documents" at bounding box center [857, 65] width 1390 height 28
copy p "[PERSON_NAME][EMAIL_ADDRESS][DOMAIN_NAME]"
